Goal: Check status: Check status

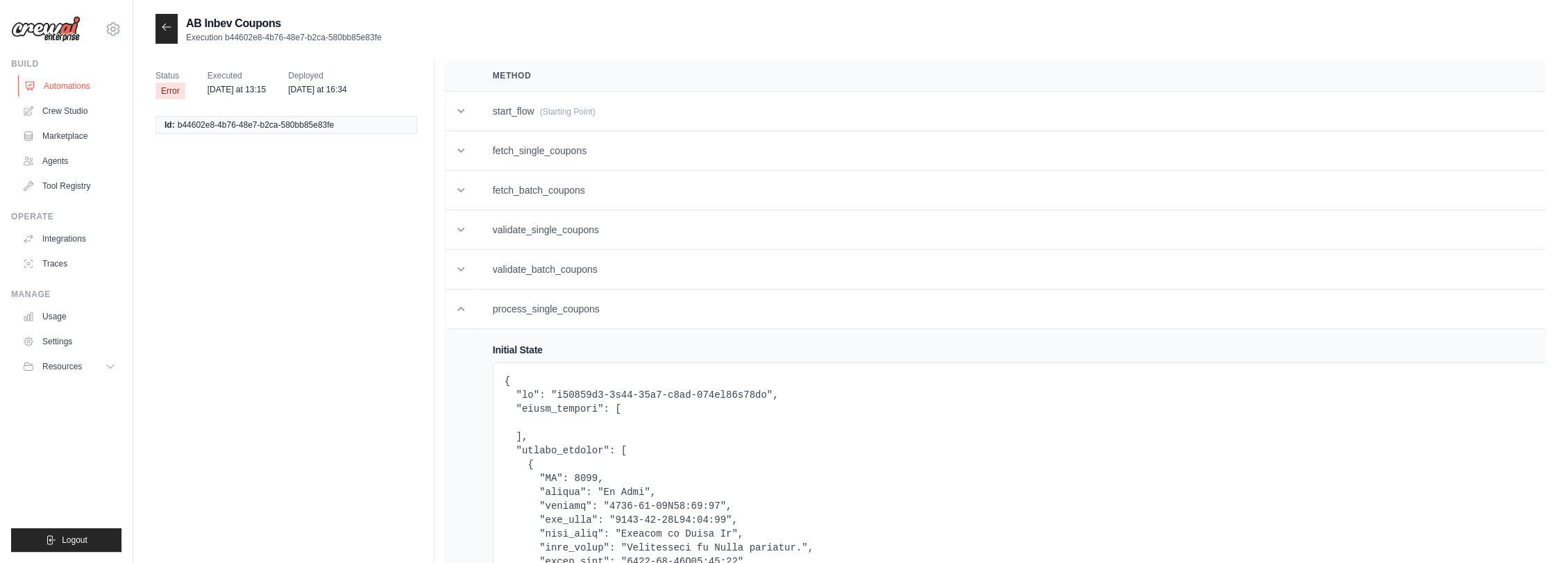
click at [81, 83] on link "Automations" at bounding box center [71, 86] width 105 height 22
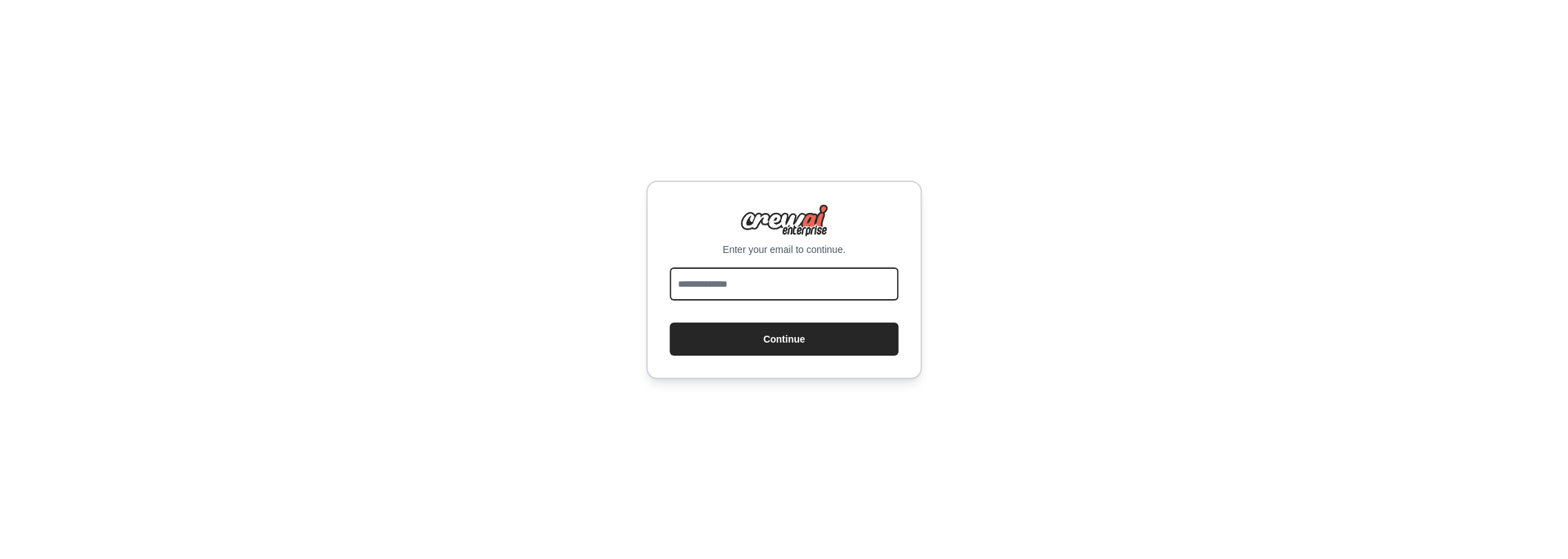
click at [786, 288] on input "email" at bounding box center [784, 284] width 229 height 33
type input "**********"
click at [781, 334] on button "Continue" at bounding box center [784, 339] width 229 height 33
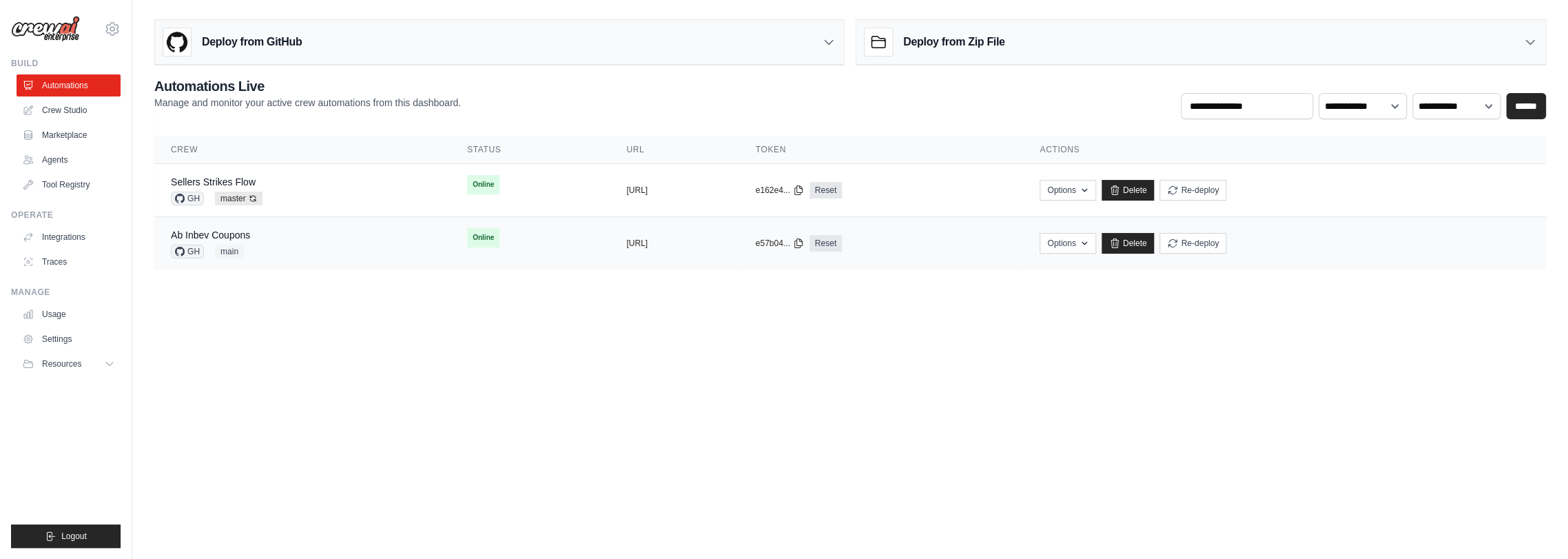
click at [305, 244] on div "Ab Inbev Coupons GH main" at bounding box center [302, 243] width 264 height 31
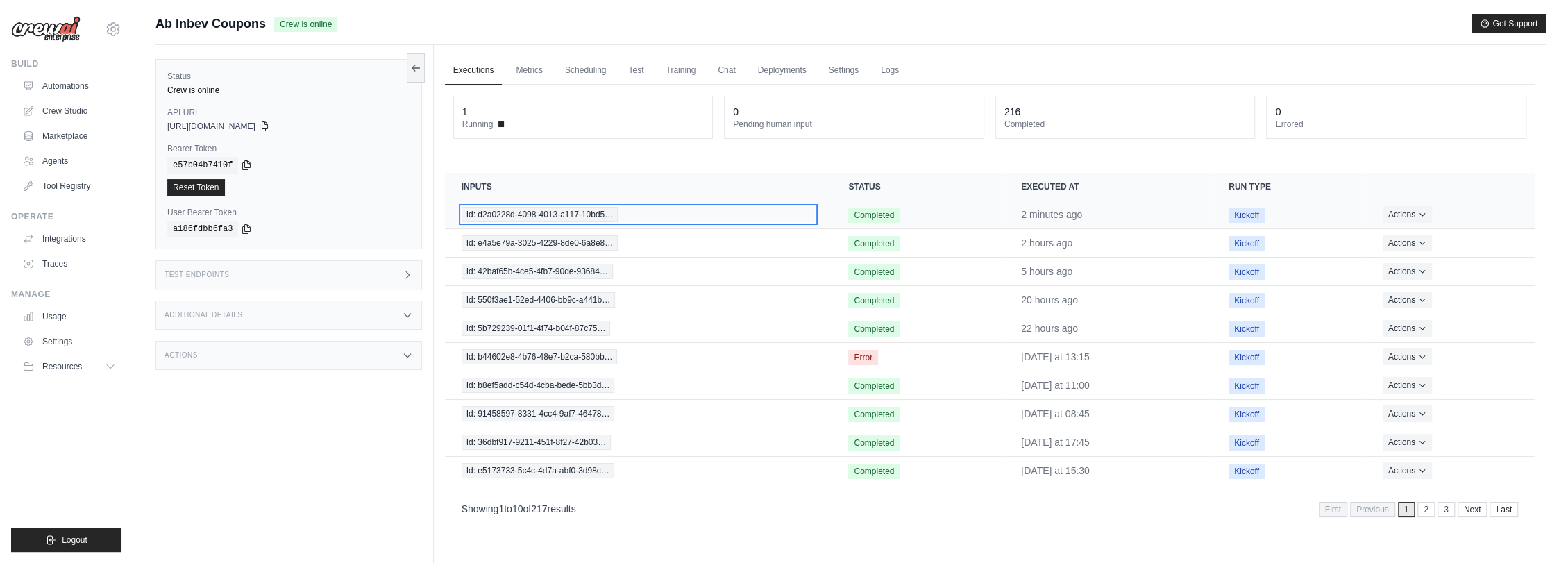
click at [583, 207] on span "Id: d2a0228d-4098-4013-a117-10bd5…" at bounding box center [540, 214] width 157 height 15
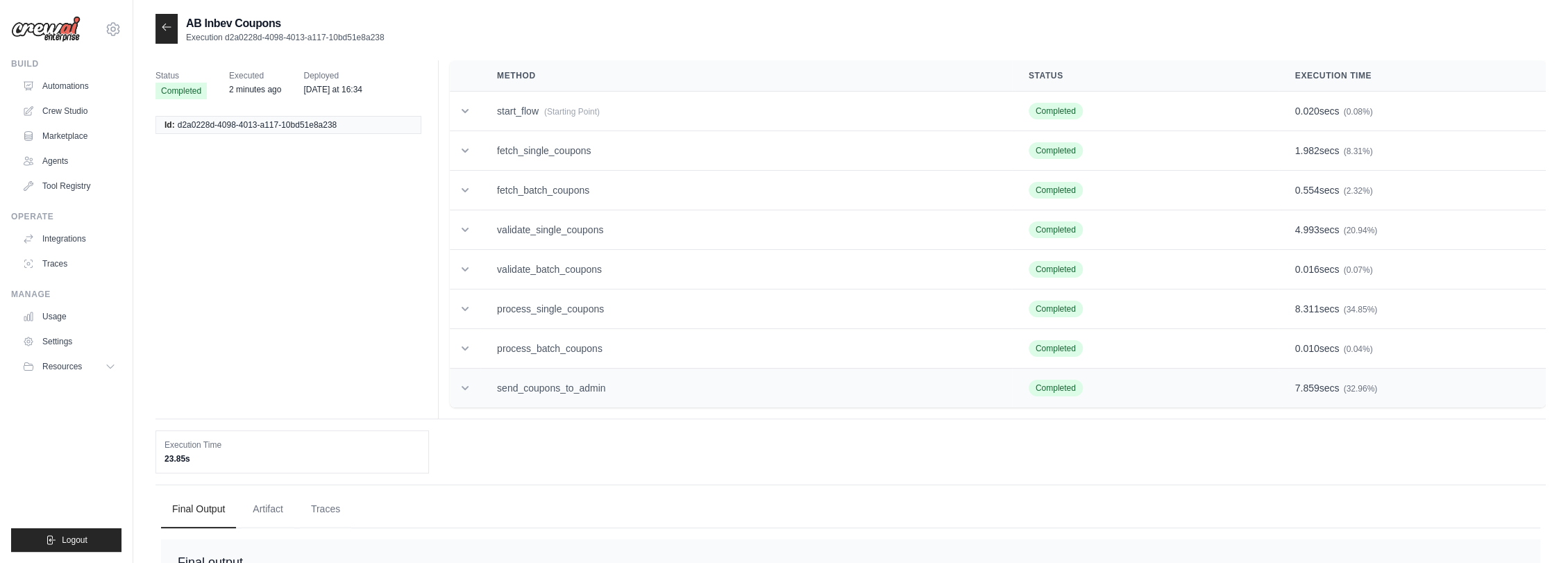
click at [621, 386] on td "send_coupons_to_admin" at bounding box center [746, 388] width 532 height 39
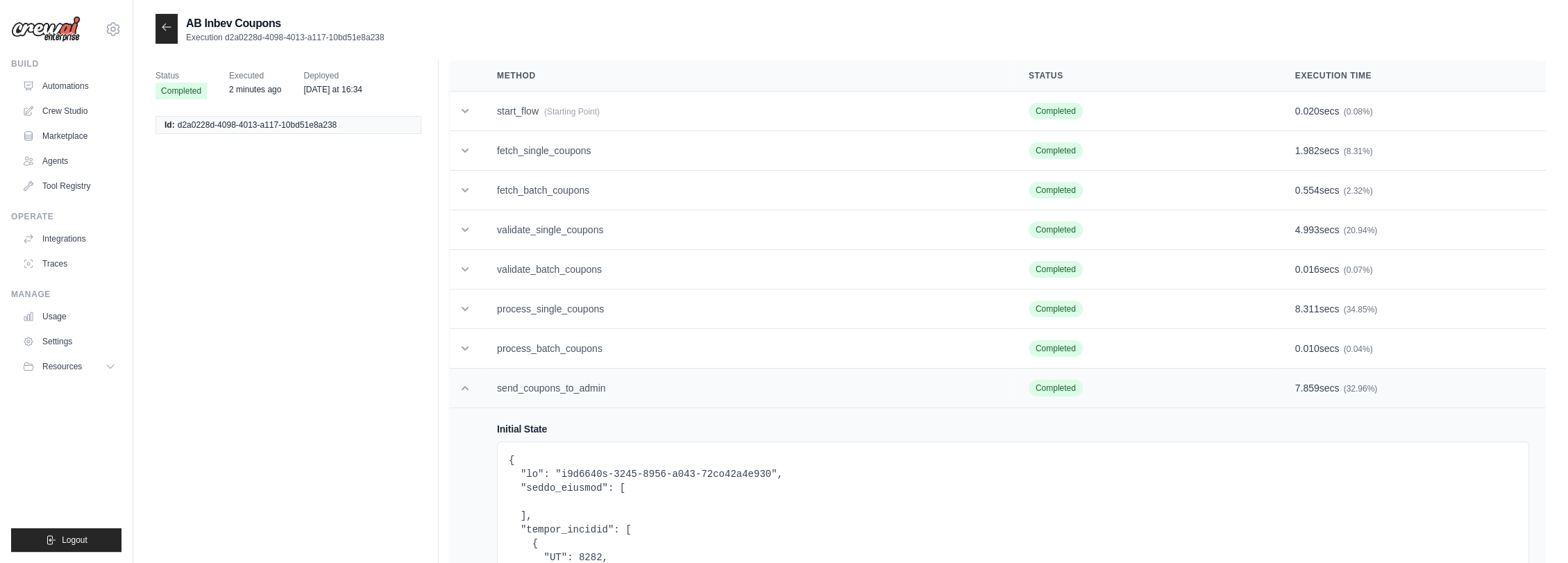
click at [573, 372] on td "send_coupons_to_admin" at bounding box center [746, 388] width 532 height 39
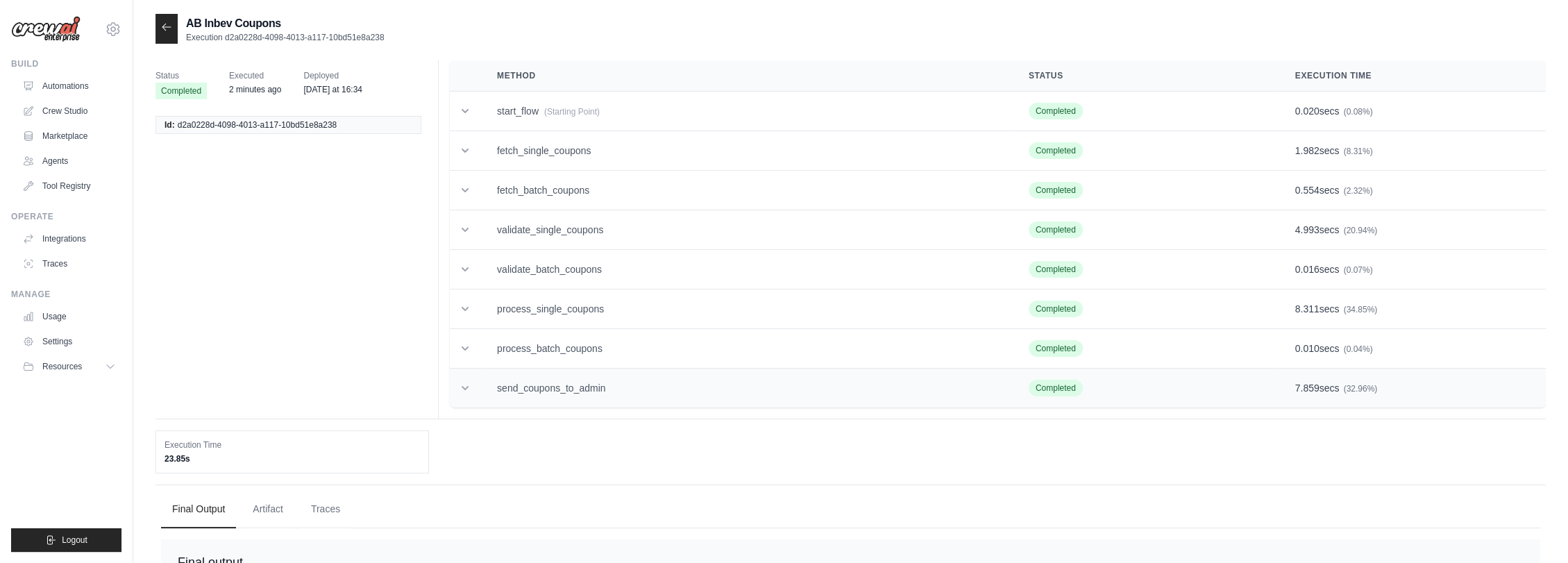
click at [561, 381] on td "send_coupons_to_admin" at bounding box center [746, 388] width 532 height 39
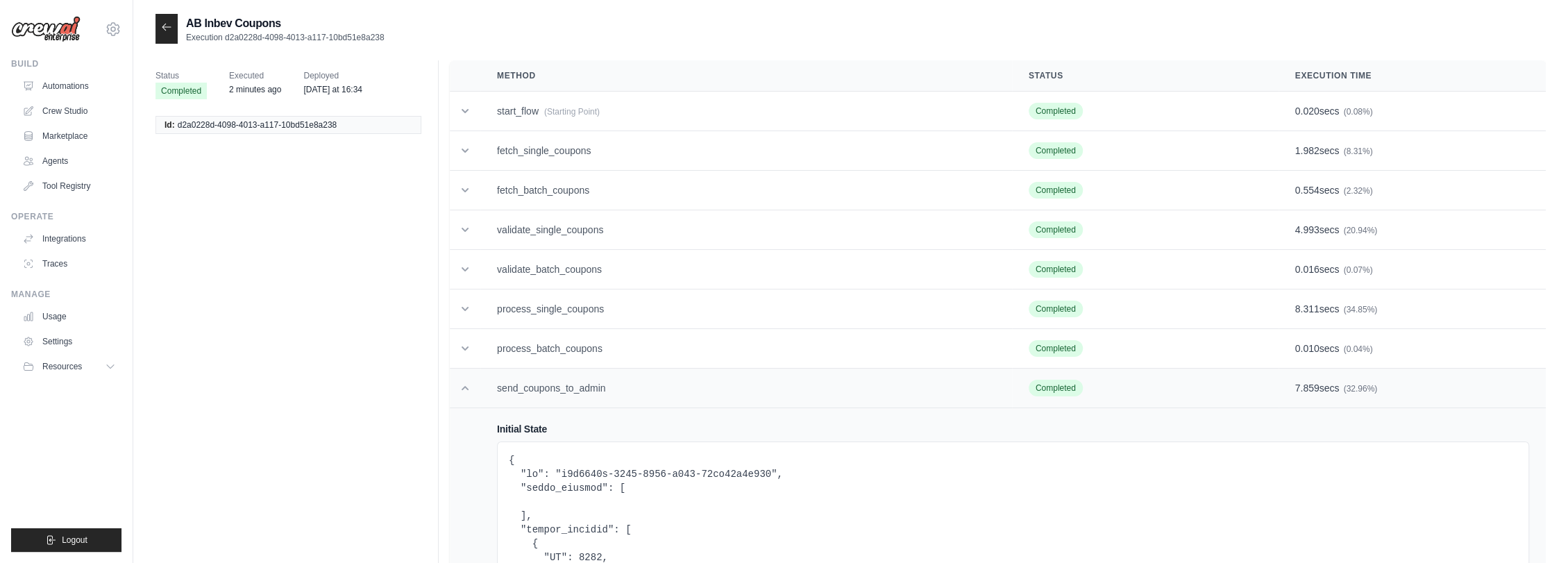
click at [589, 379] on td "send_coupons_to_admin" at bounding box center [746, 388] width 532 height 39
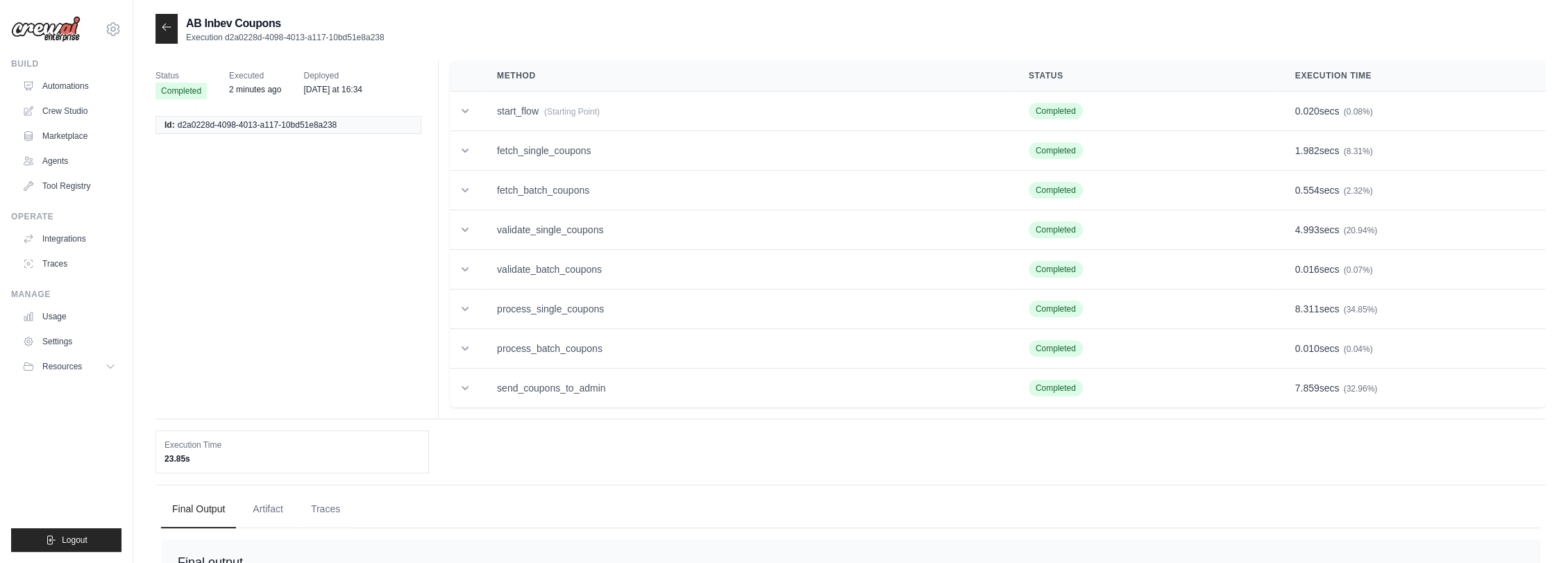
click at [513, 36] on div "AB Inbev Coupons Execution d2a0228d-4098-4013-a117-10bd51e8a238" at bounding box center [850, 29] width 1390 height 30
click at [164, 27] on icon at bounding box center [167, 27] width 11 height 11
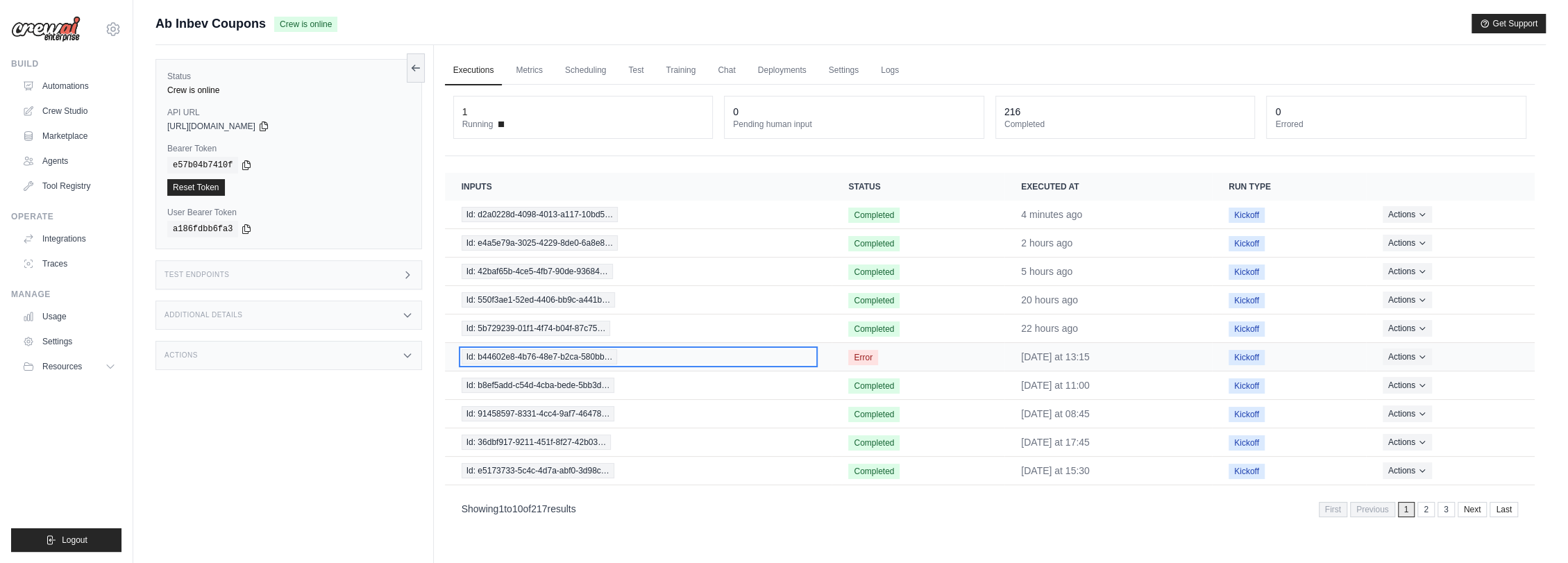
click at [604, 359] on span "Id: b44602e8-4b76-48e7-b2ca-580bb…" at bounding box center [539, 356] width 156 height 15
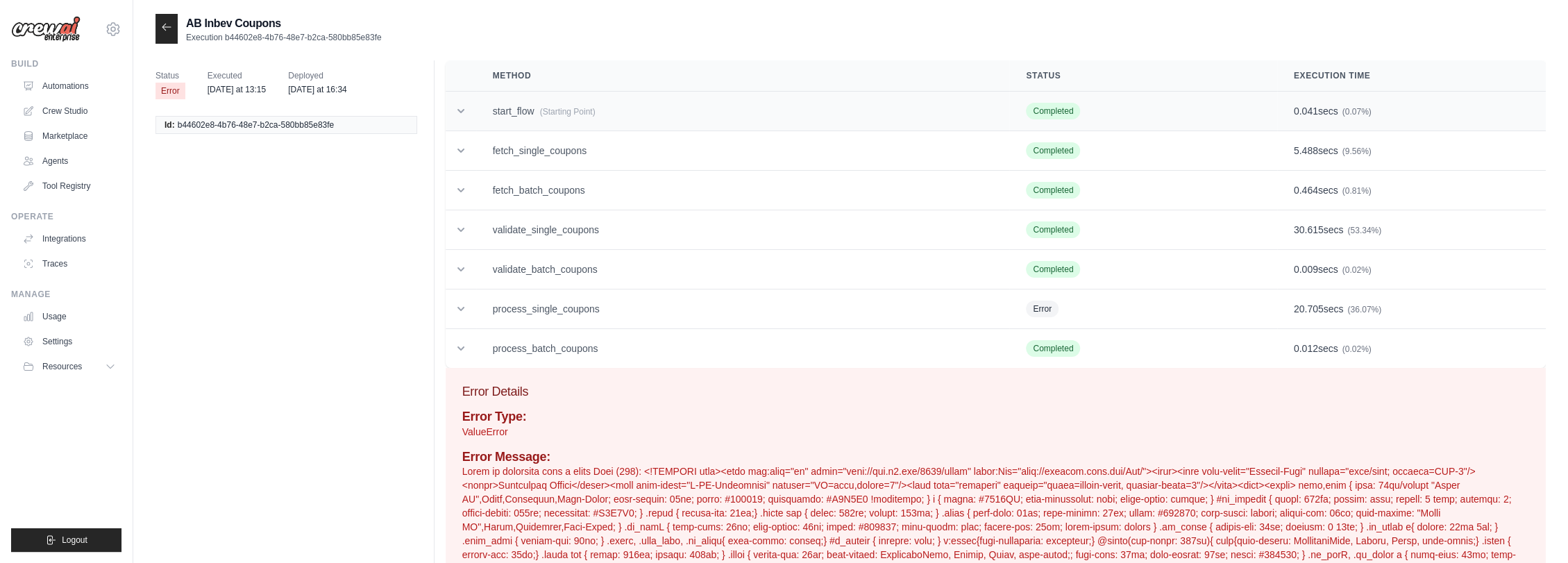
click at [567, 107] on span "(Starting Point)" at bounding box center [567, 112] width 55 height 10
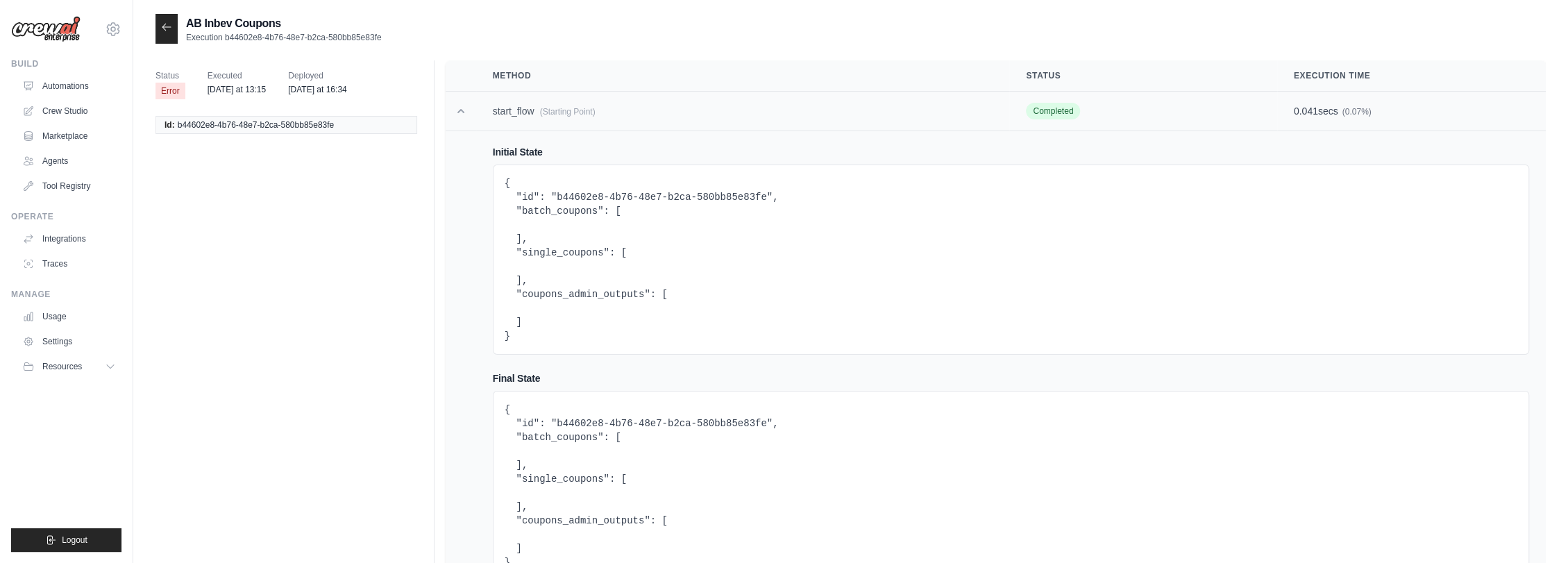
click at [548, 111] on span "(Starting Point)" at bounding box center [567, 112] width 55 height 10
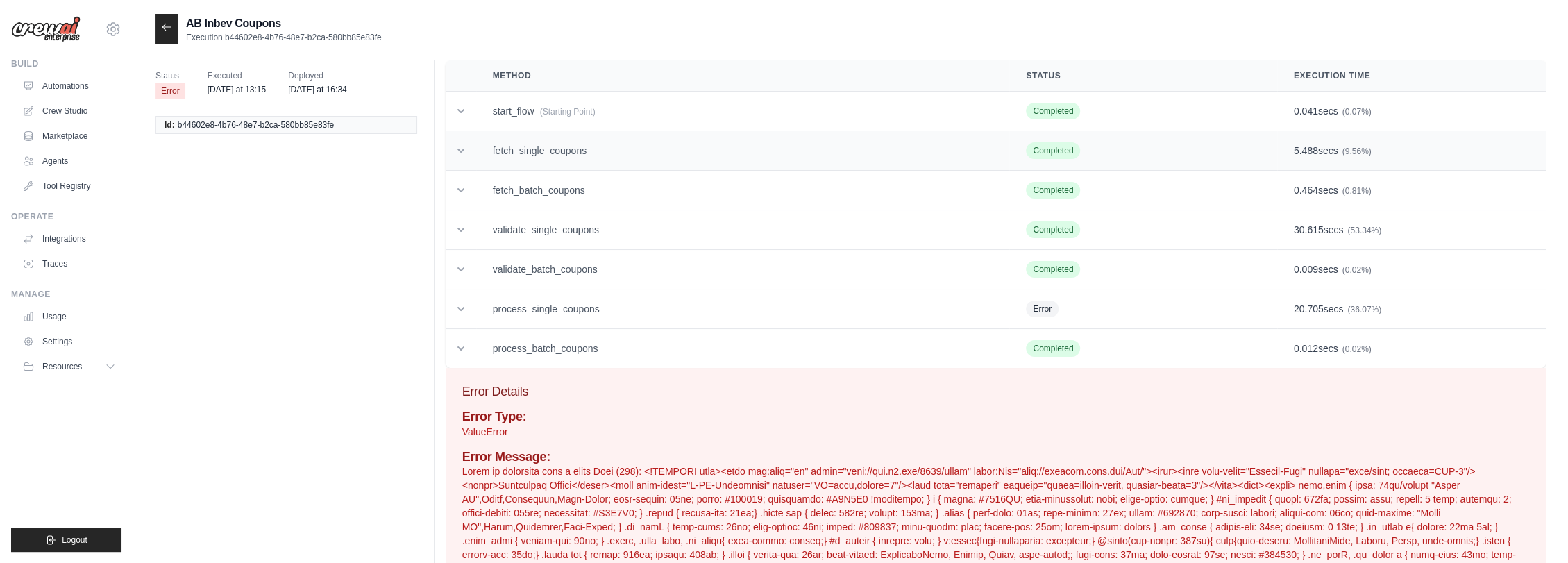
click at [555, 151] on td "fetch_single_coupons" at bounding box center [743, 151] width 534 height 39
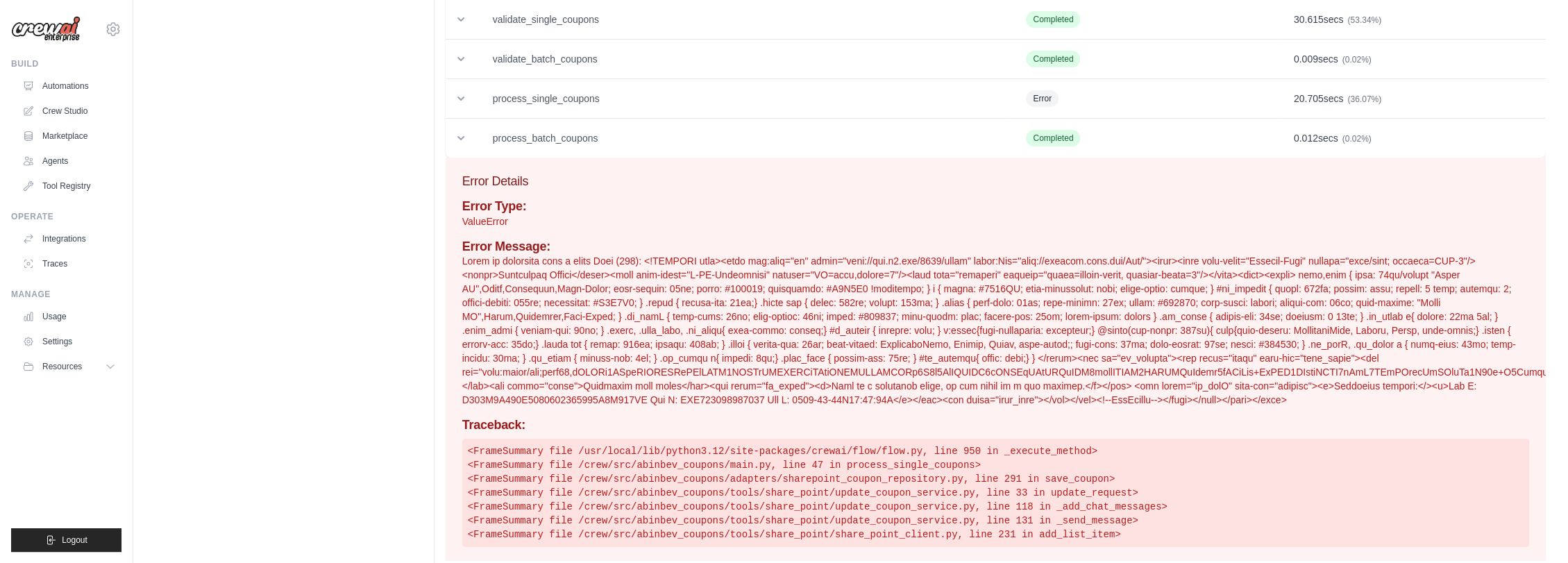
scroll to position [4601, 0]
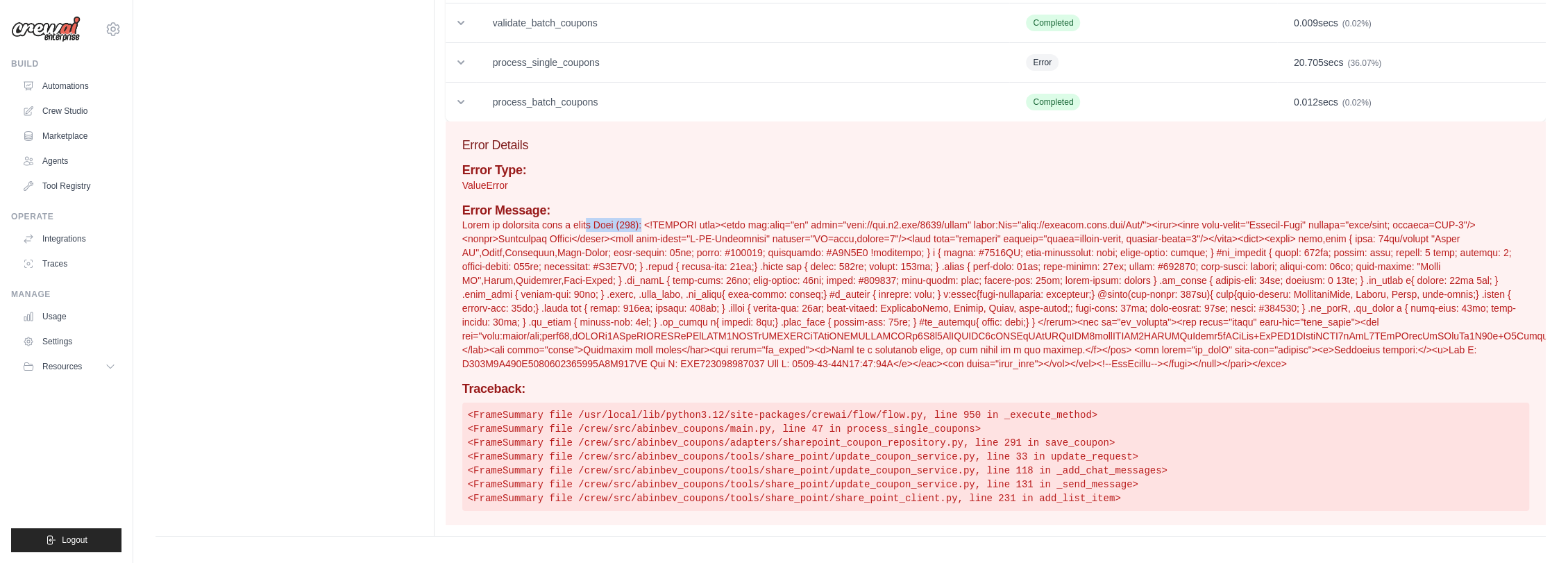
drag, startPoint x: 587, startPoint y: 223, endPoint x: 641, endPoint y: 220, distance: 54.1
click at [641, 220] on p at bounding box center [995, 294] width 1067 height 153
drag, startPoint x: 954, startPoint y: 498, endPoint x: 968, endPoint y: 498, distance: 14.0
click at [968, 498] on pre "<FrameSummary file /usr/local/lib/python3.12/site-packages/crewai/flow/flow.py,…" at bounding box center [995, 457] width 1067 height 109
copy pre "231"
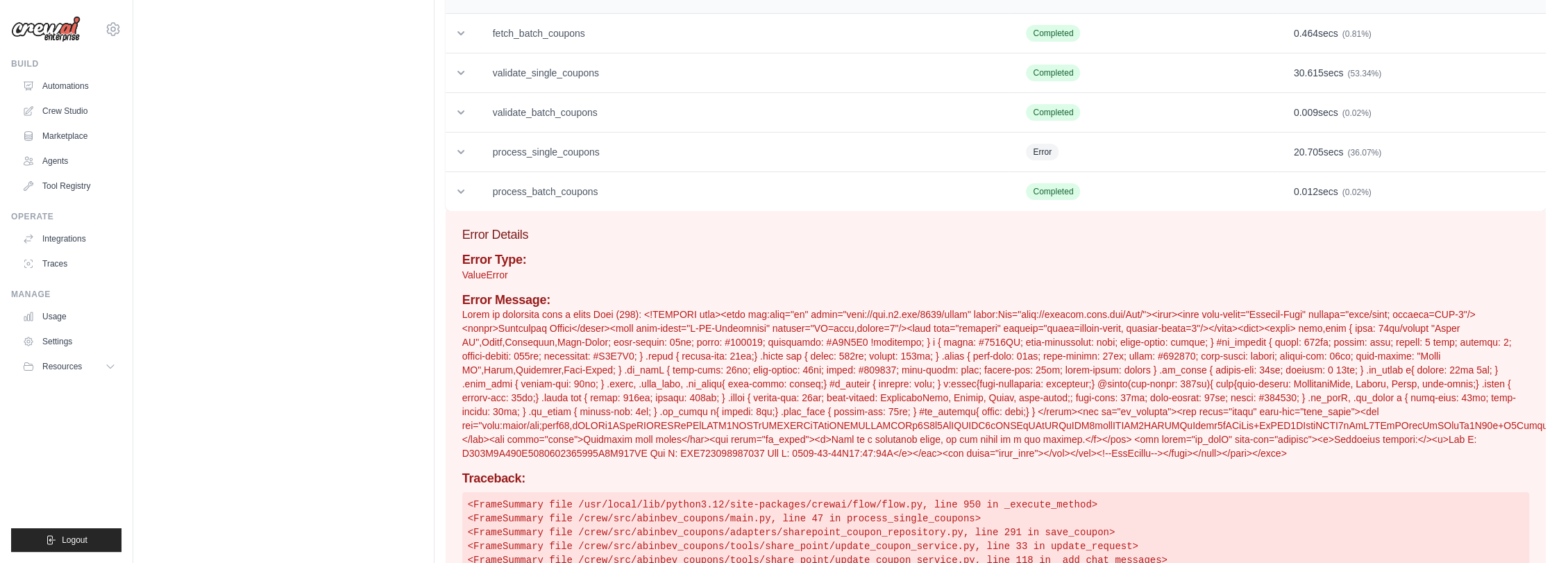
scroll to position [4447, 0]
